Goal: Task Accomplishment & Management: Manage account settings

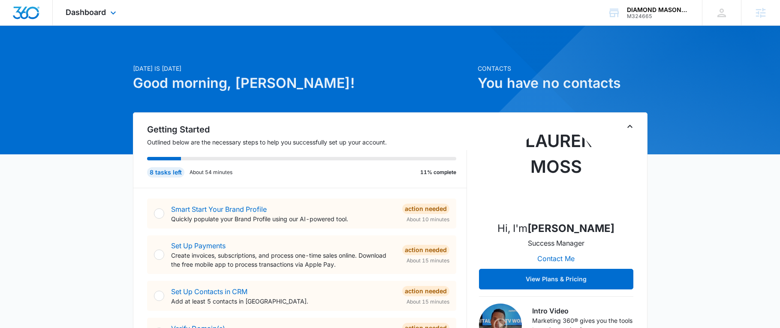
click at [80, 7] on div "Dashboard Apps Reputation Websites Forms CRM Email Social Content Ads Intellige…" at bounding box center [92, 12] width 78 height 25
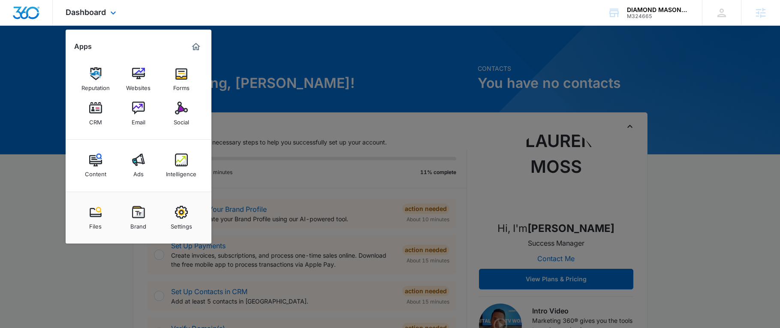
click at [81, 7] on div "Dashboard Apps Reputation Websites Forms CRM Email Social Content Ads Intellige…" at bounding box center [92, 12] width 78 height 25
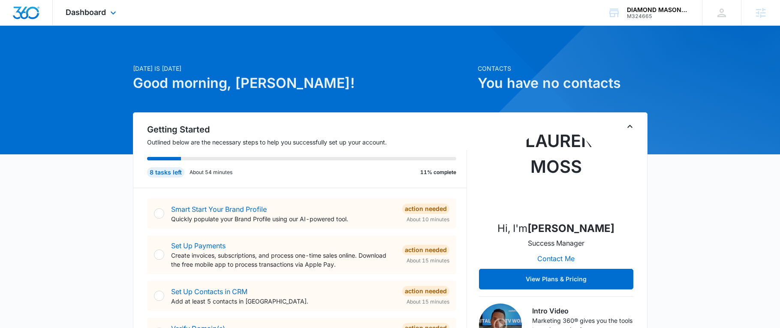
click at [89, 3] on div "Dashboard Apps Reputation Websites Forms CRM Email Social Content Ads Intellige…" at bounding box center [92, 12] width 78 height 25
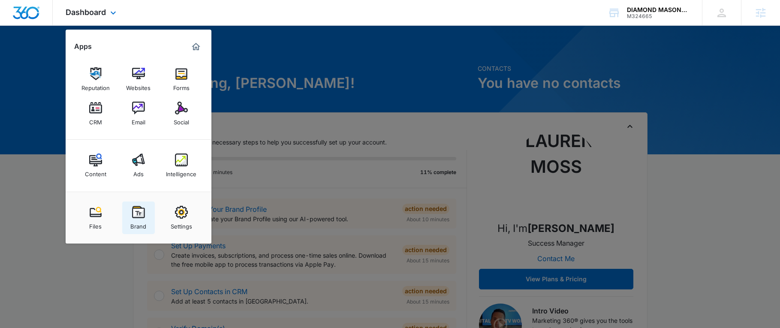
click at [136, 214] on img at bounding box center [138, 212] width 13 height 13
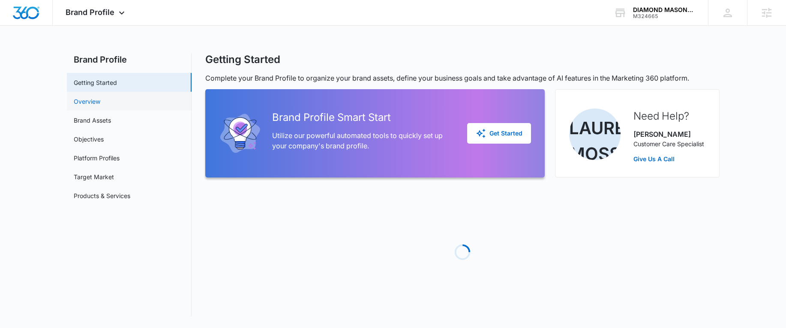
click at [93, 102] on link "Overview" at bounding box center [87, 101] width 27 height 9
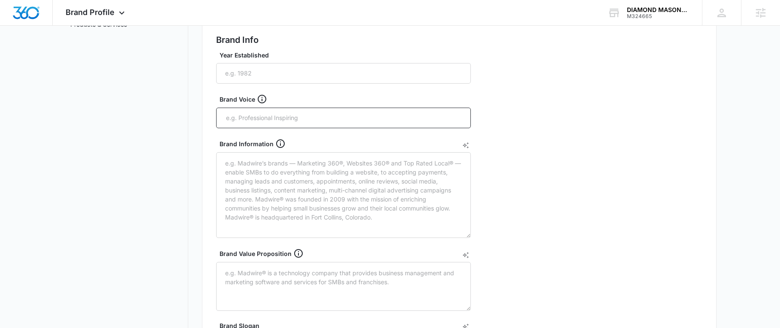
scroll to position [43, 0]
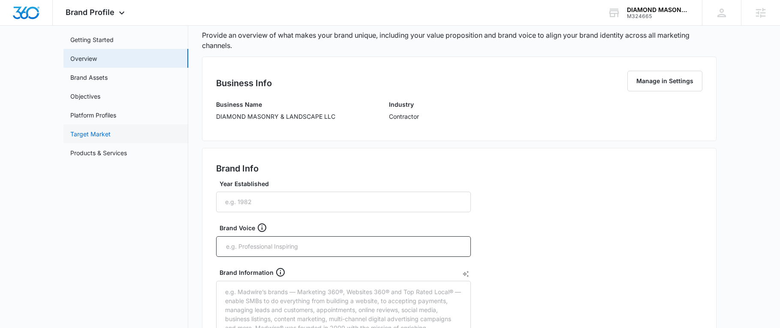
click at [88, 129] on link "Target Market" at bounding box center [90, 133] width 40 height 9
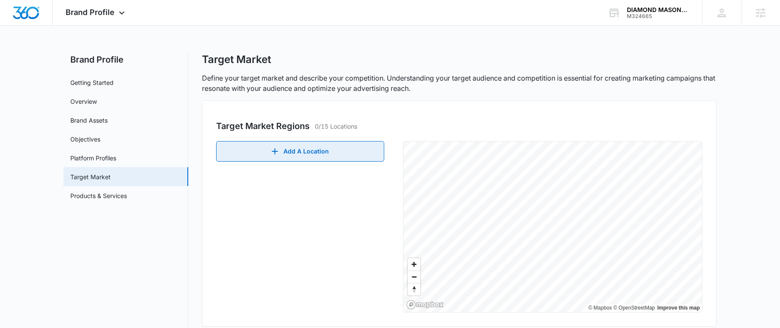
click at [284, 158] on button "Add A Location" at bounding box center [300, 151] width 168 height 21
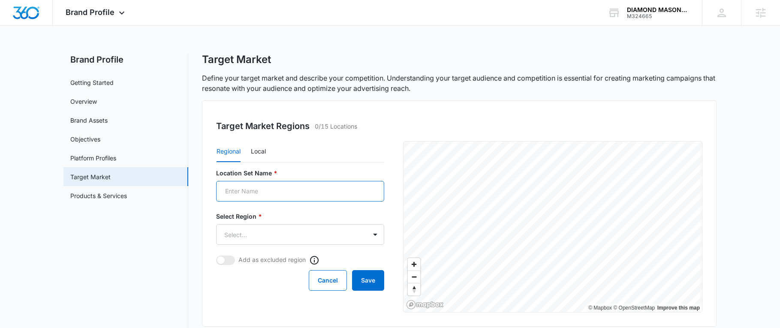
click at [271, 190] on input "Location Set Name *" at bounding box center [300, 191] width 168 height 21
type input "S"
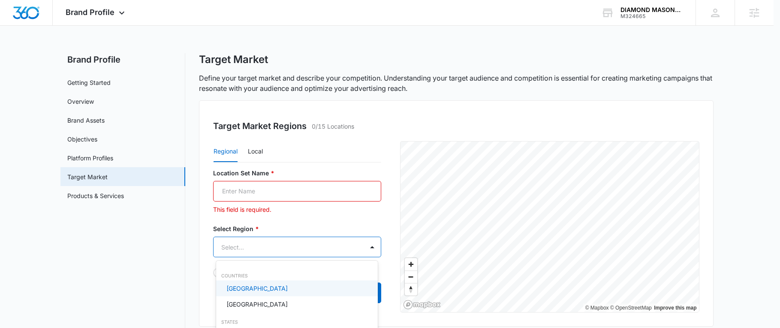
click at [281, 241] on body "Brand Profile Apps Reputation Websites Forms CRM Email Social Content Ads Intel…" at bounding box center [390, 164] width 780 height 328
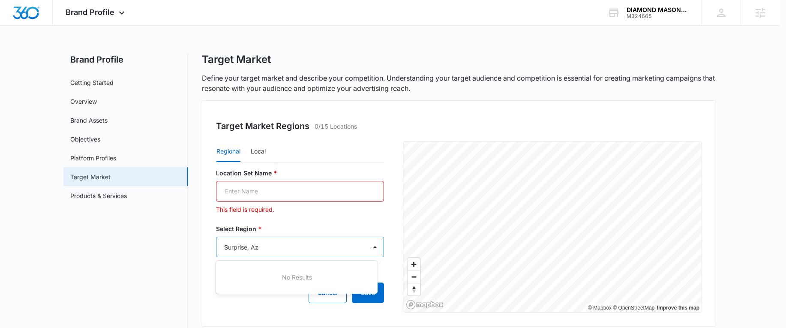
click at [312, 223] on div at bounding box center [393, 164] width 786 height 328
type input "Surprise, Az"
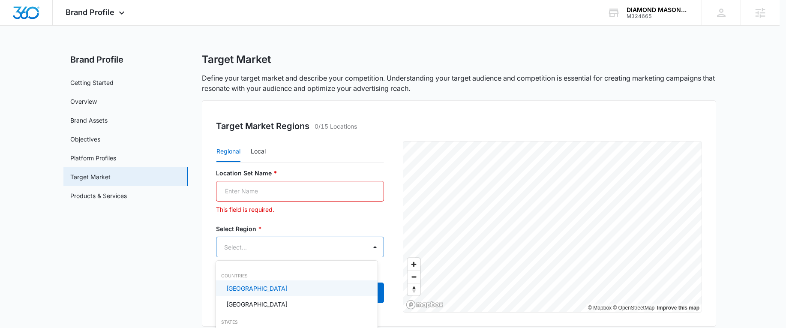
click at [289, 251] on body "Brand Profile Apps Reputation Websites Forms CRM Email Social Content Ads Intel…" at bounding box center [393, 164] width 786 height 328
click at [266, 289] on div "[GEOGRAPHIC_DATA]" at bounding box center [295, 288] width 139 height 9
click at [339, 217] on div at bounding box center [393, 164] width 786 height 328
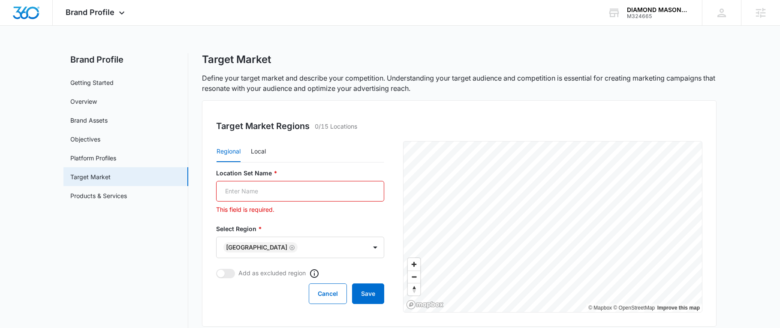
scroll to position [2, 0]
click at [264, 182] on input "Location Set Name *" at bounding box center [300, 189] width 168 height 21
click at [261, 152] on button "Local" at bounding box center [258, 150] width 15 height 21
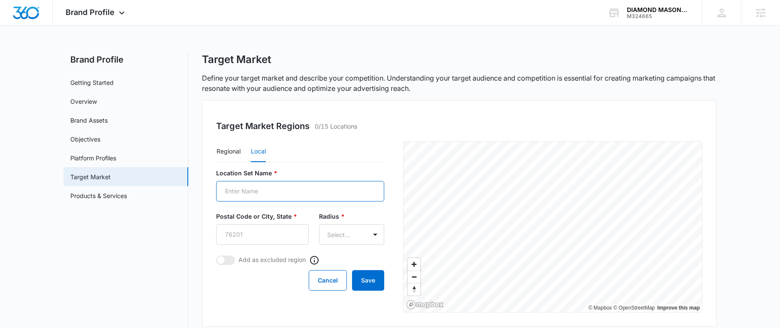
click at [281, 194] on input "Location Set Name *" at bounding box center [300, 191] width 168 height 21
click at [252, 231] on input "Postal Code or City, State *" at bounding box center [262, 234] width 93 height 21
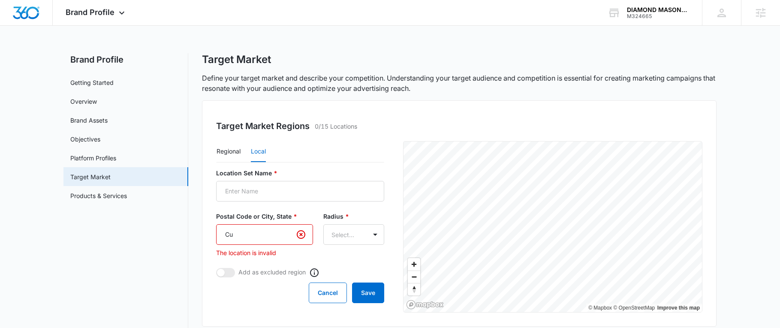
type input "C"
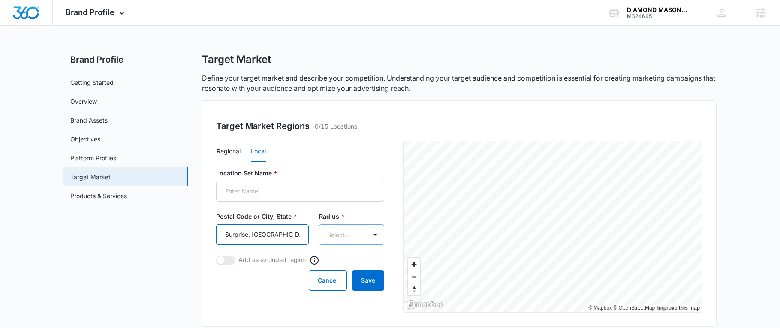
type input "Surprise, [GEOGRAPHIC_DATA]"
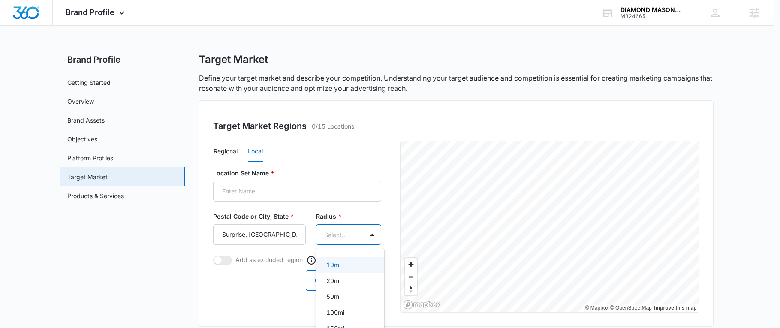
click at [340, 237] on body "Brand Profile Apps Reputation Websites Forms CRM Email Social Content Ads Intel…" at bounding box center [390, 164] width 780 height 328
click at [347, 278] on div "20mi" at bounding box center [349, 280] width 46 height 9
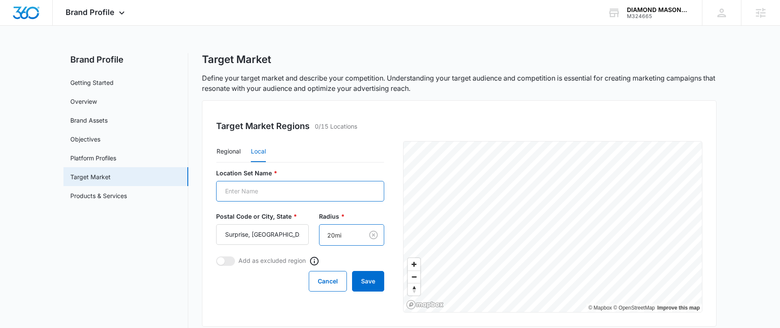
click at [275, 190] on input "Location Set Name *" at bounding box center [300, 191] width 168 height 21
type input "Local"
click at [363, 282] on button "Save" at bounding box center [368, 281] width 32 height 21
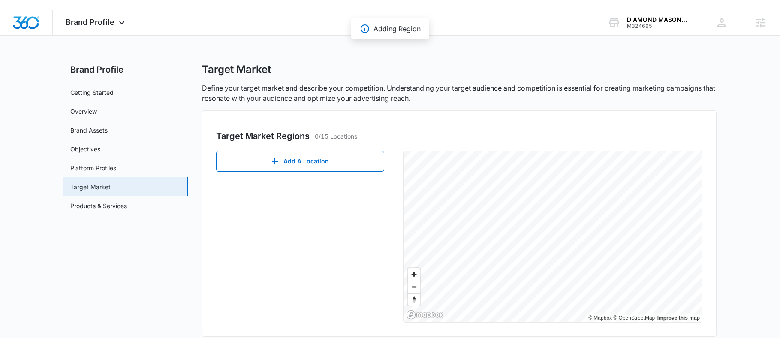
scroll to position [43, 0]
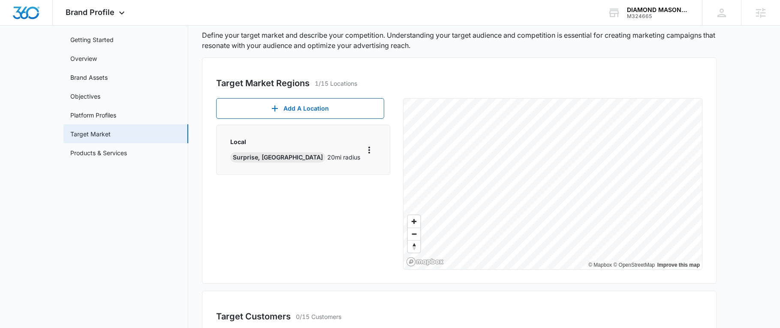
click at [380, 224] on div "Add A Location Local Surprise, [GEOGRAPHIC_DATA] 20 mi radius © Mapbox © OpenSt…" at bounding box center [459, 184] width 486 height 172
click at [370, 141] on div "Local Surprise, [GEOGRAPHIC_DATA] 20 mi radius" at bounding box center [303, 149] width 146 height 25
click at [367, 147] on icon "More" at bounding box center [369, 150] width 10 height 10
click at [376, 199] on div "Delete" at bounding box center [391, 200] width 37 height 6
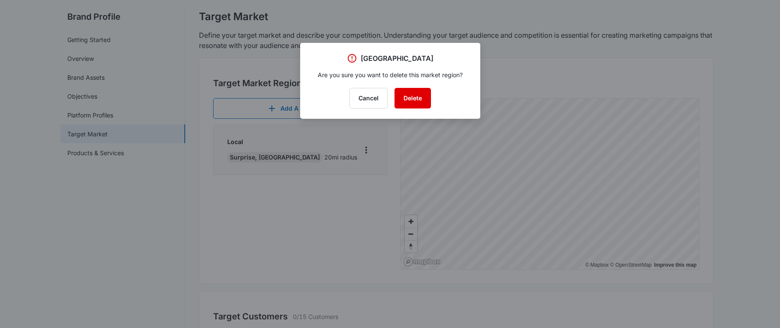
drag, startPoint x: 412, startPoint y: 95, endPoint x: 402, endPoint y: 102, distance: 12.4
click at [412, 95] on button "Delete" at bounding box center [412, 98] width 36 height 21
